Goal: Navigation & Orientation: Find specific page/section

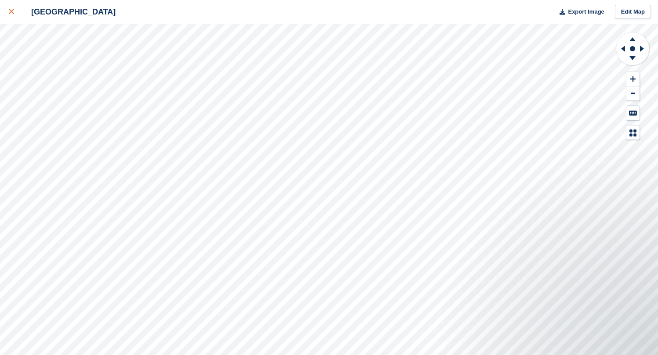
click at [16, 14] on div at bounding box center [16, 12] width 15 height 11
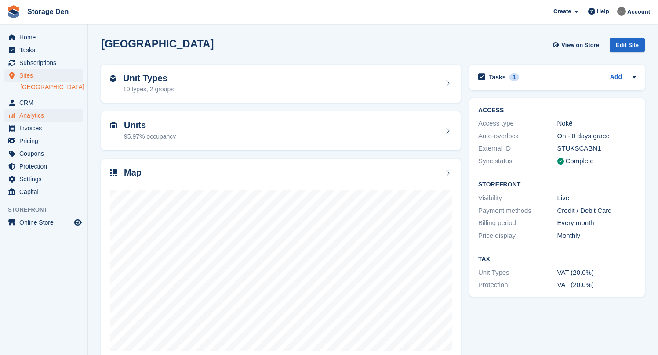
click at [47, 112] on span "Analytics" at bounding box center [45, 115] width 53 height 12
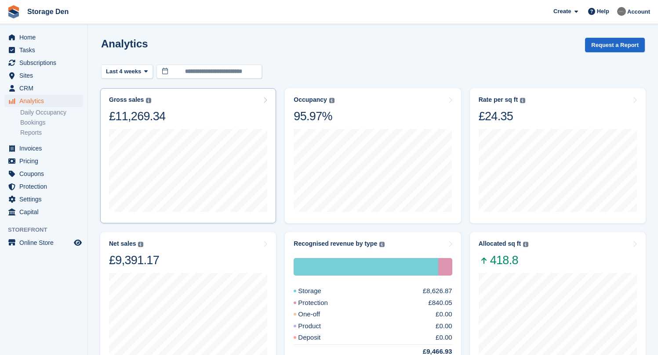
click at [226, 118] on div "Gross sales The sum of all finalised invoices, after discount and including tax…" at bounding box center [188, 110] width 158 height 28
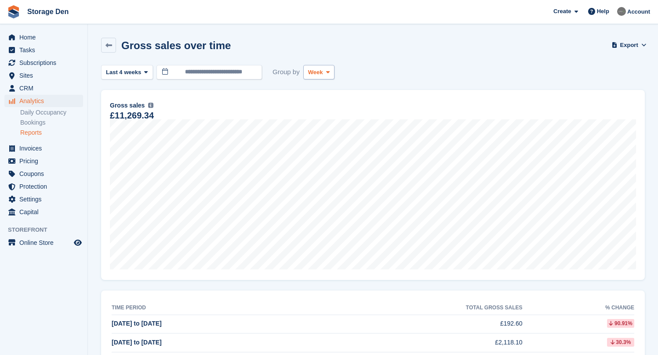
click at [323, 72] on span "Week" at bounding box center [315, 72] width 15 height 9
click at [340, 94] on link "Day" at bounding box center [345, 93] width 76 height 16
click at [137, 69] on span "Last 4 weeks" at bounding box center [123, 72] width 35 height 9
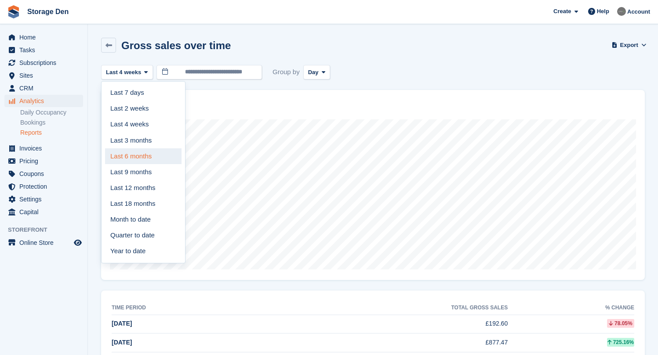
click at [151, 155] on link "Last 6 months" at bounding box center [143, 157] width 76 height 16
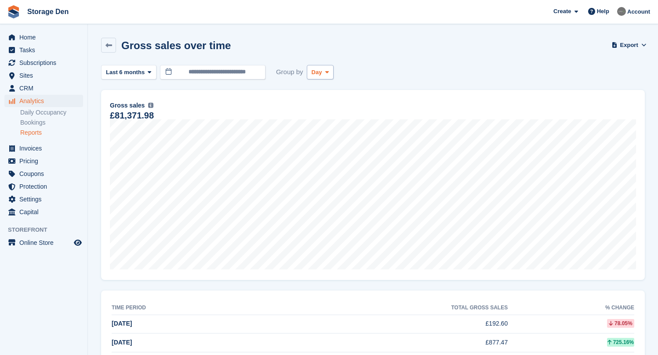
click at [328, 76] on span at bounding box center [326, 72] width 7 height 7
click at [334, 130] on link "Month" at bounding box center [349, 125] width 76 height 16
click at [50, 43] on span "Home" at bounding box center [45, 37] width 53 height 12
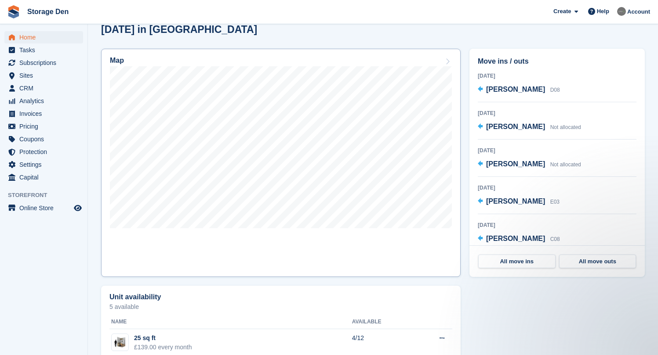
click at [332, 244] on link "Map" at bounding box center [280, 163] width 359 height 228
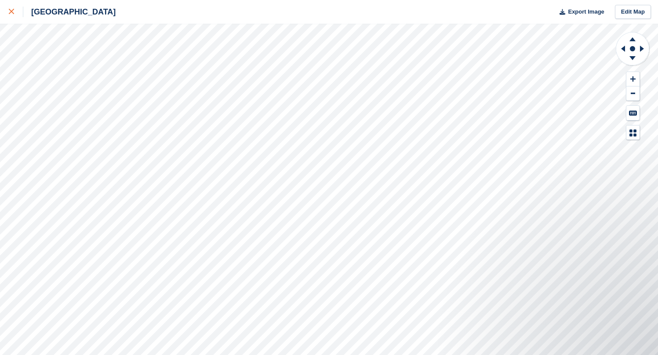
click at [19, 10] on div at bounding box center [16, 12] width 15 height 11
